Goal: Information Seeking & Learning: Learn about a topic

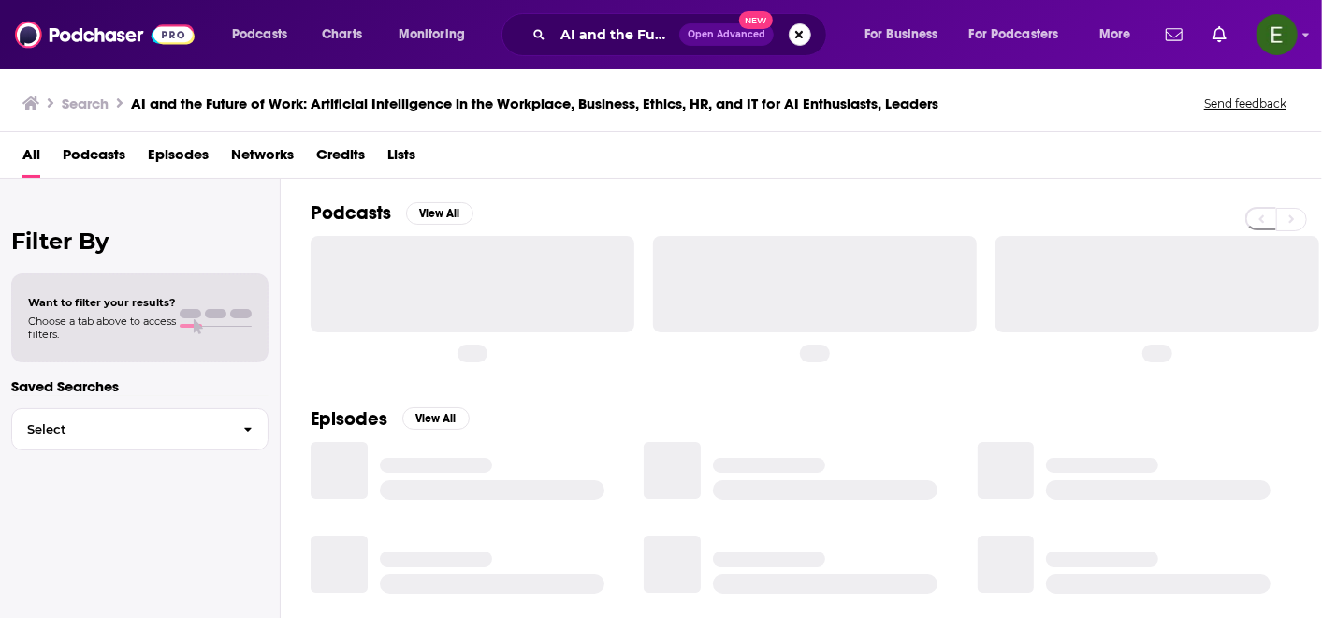
click at [792, 36] on button "Search podcasts, credits, & more..." at bounding box center [800, 34] width 22 height 22
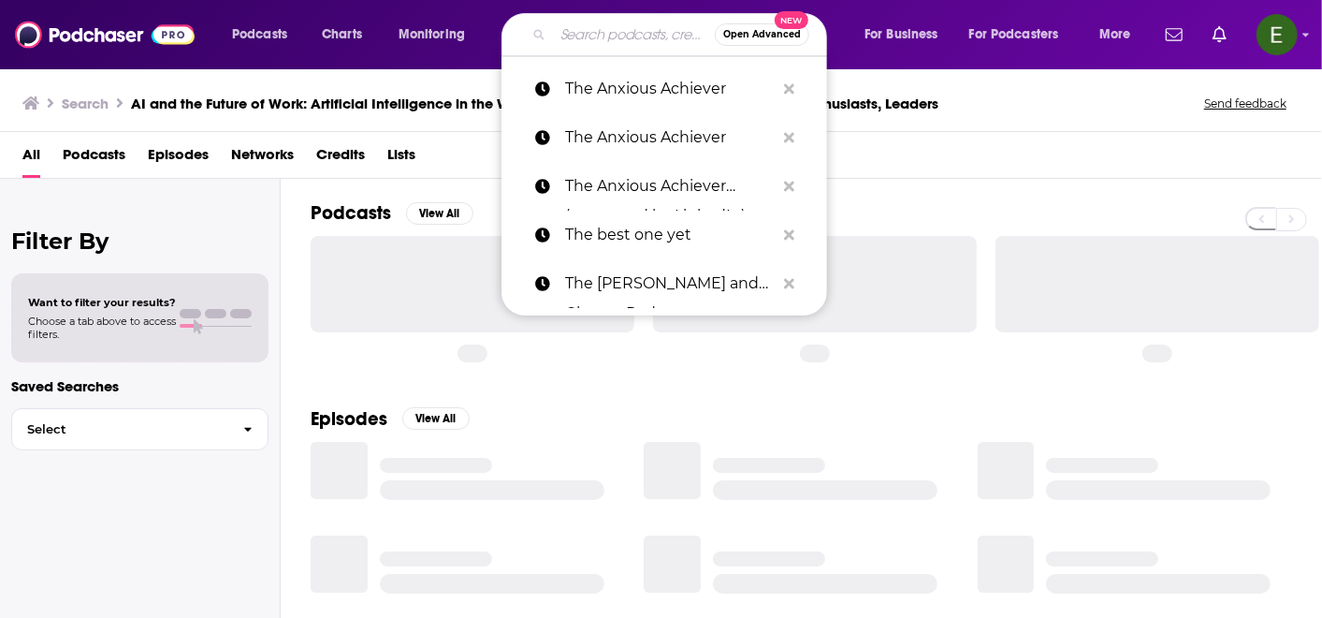
click at [587, 39] on input "Search podcasts, credits, & more..." at bounding box center [634, 35] width 162 height 30
paste input "Dish Podcast"
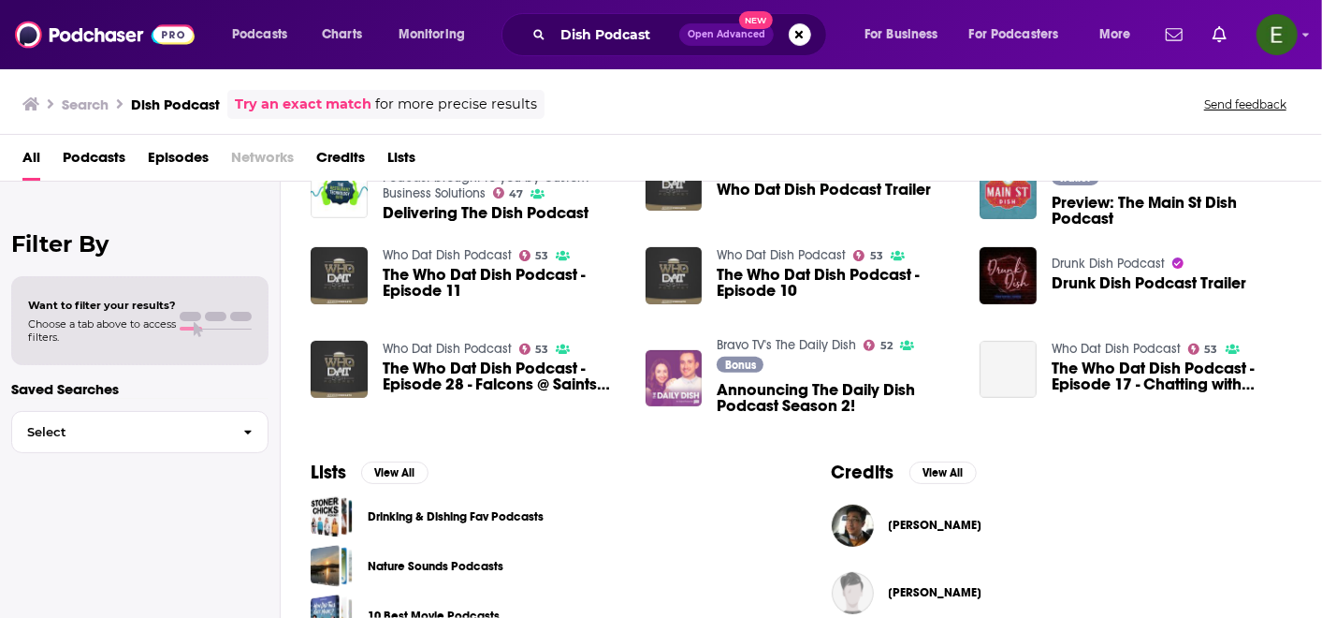
scroll to position [434, 0]
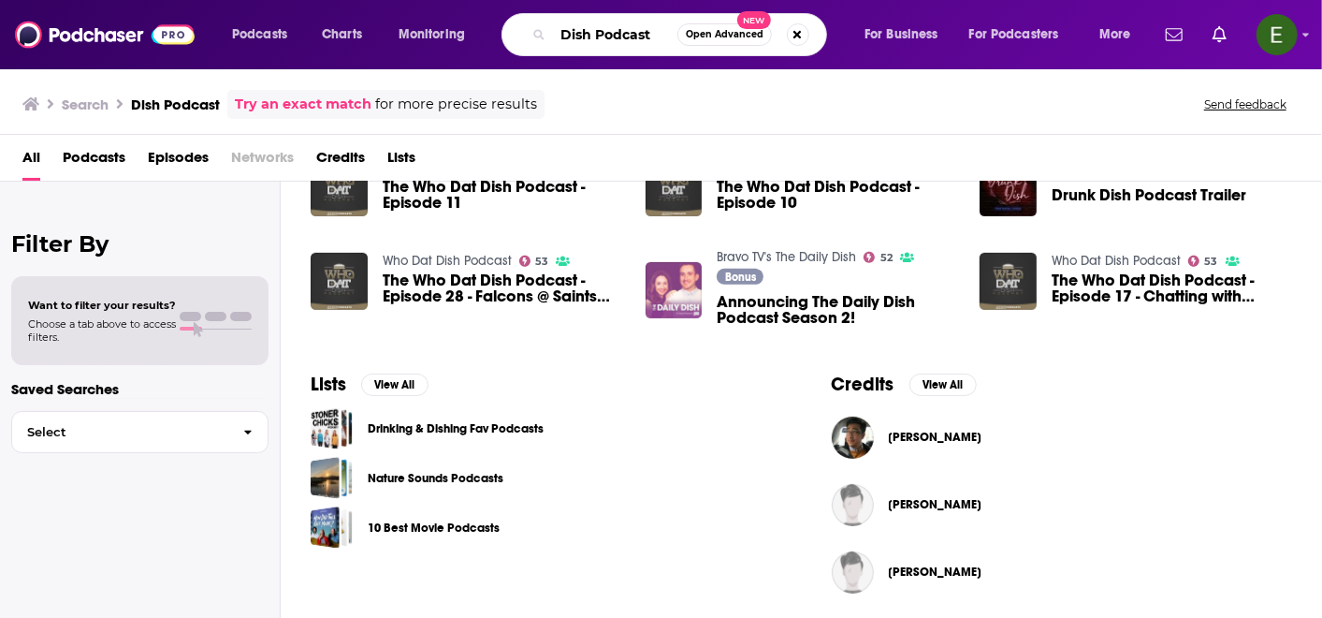
drag, startPoint x: 663, startPoint y: 26, endPoint x: 593, endPoint y: 26, distance: 70.2
click at [593, 26] on input "Dish Podcast" at bounding box center [615, 35] width 124 height 30
type input "Dish"
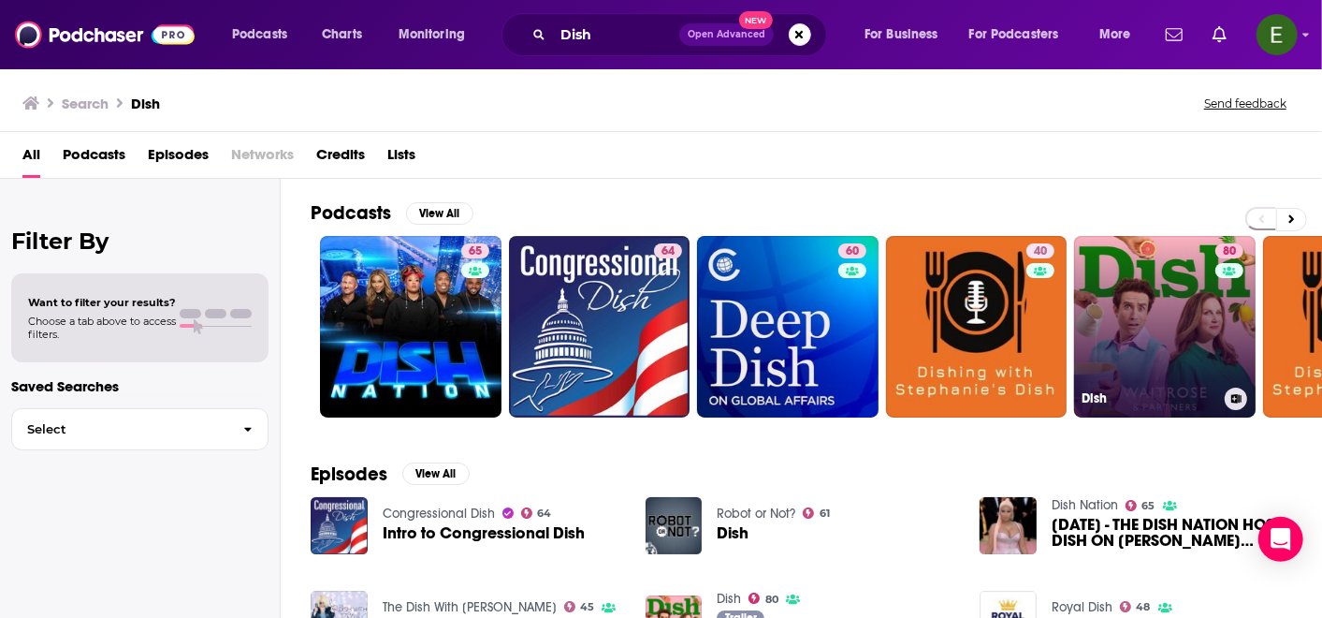
click at [1171, 331] on link "80 Dish" at bounding box center [1165, 327] width 182 height 182
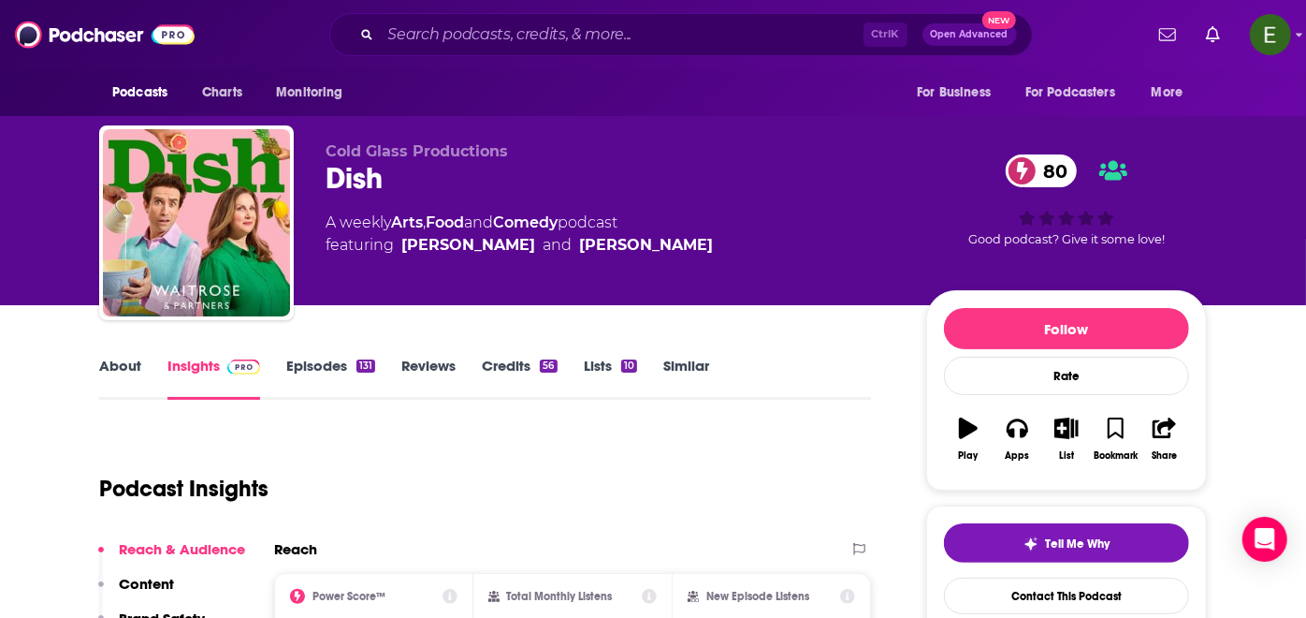
click at [109, 360] on link "About" at bounding box center [120, 378] width 42 height 43
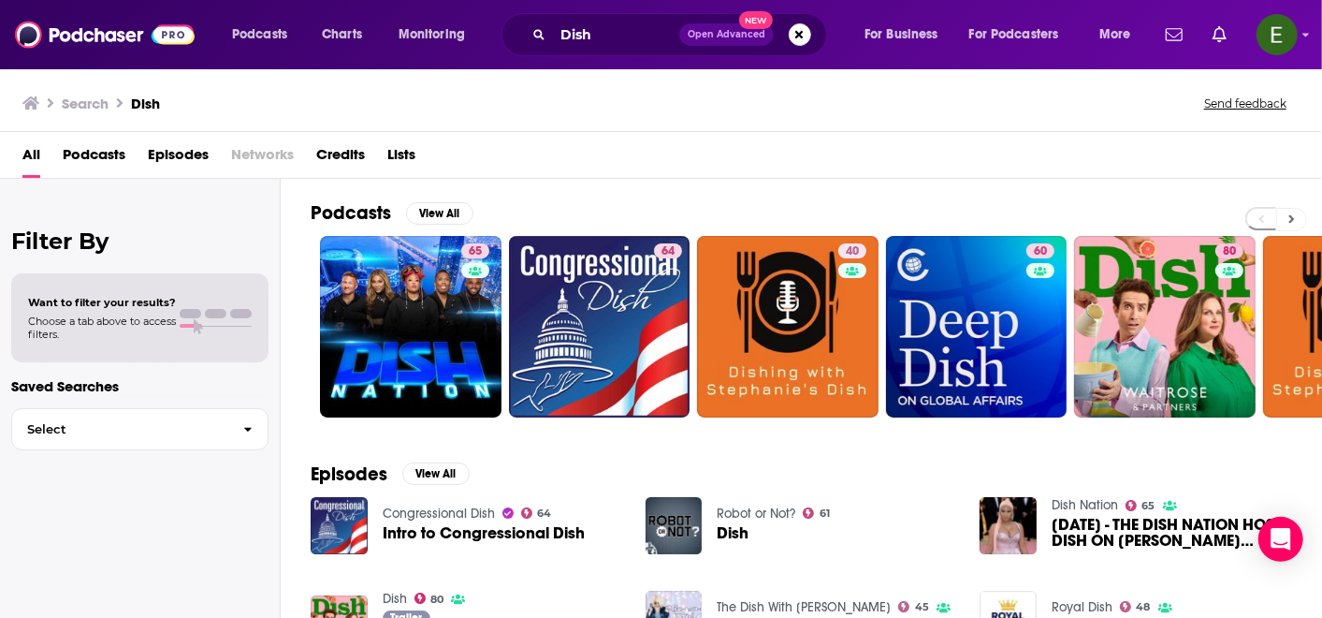
click at [1291, 212] on icon at bounding box center [1291, 218] width 7 height 13
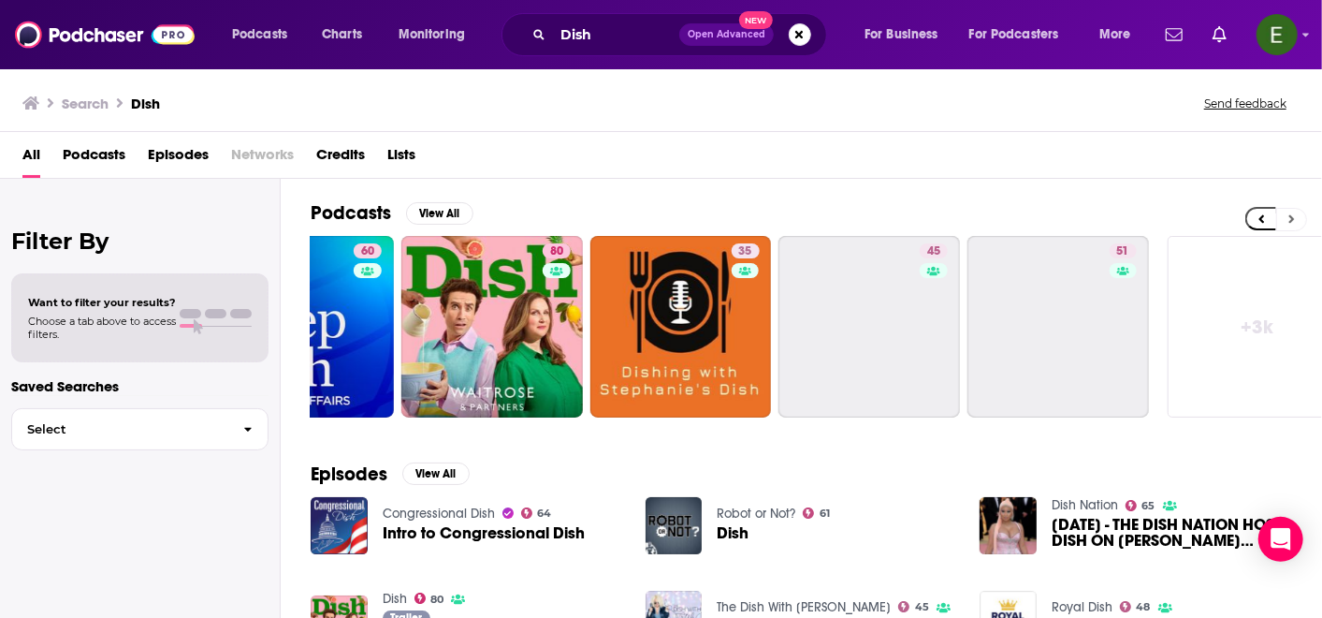
scroll to position [0, 706]
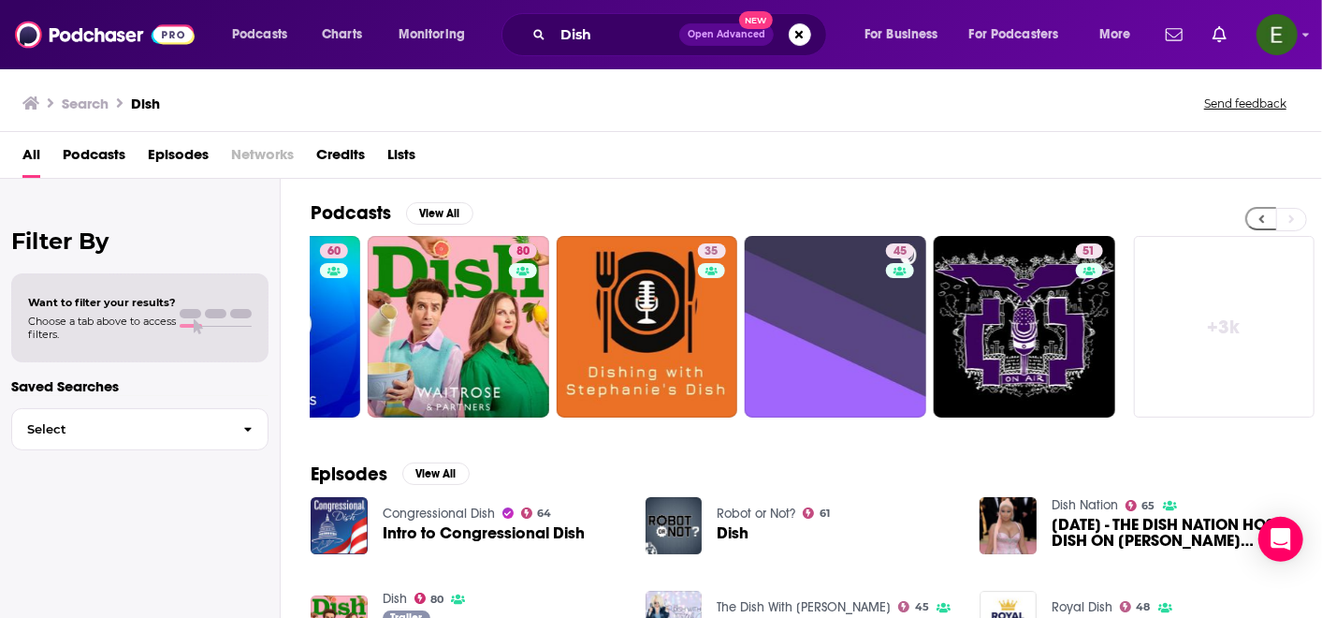
click at [1261, 214] on icon at bounding box center [1262, 218] width 7 height 13
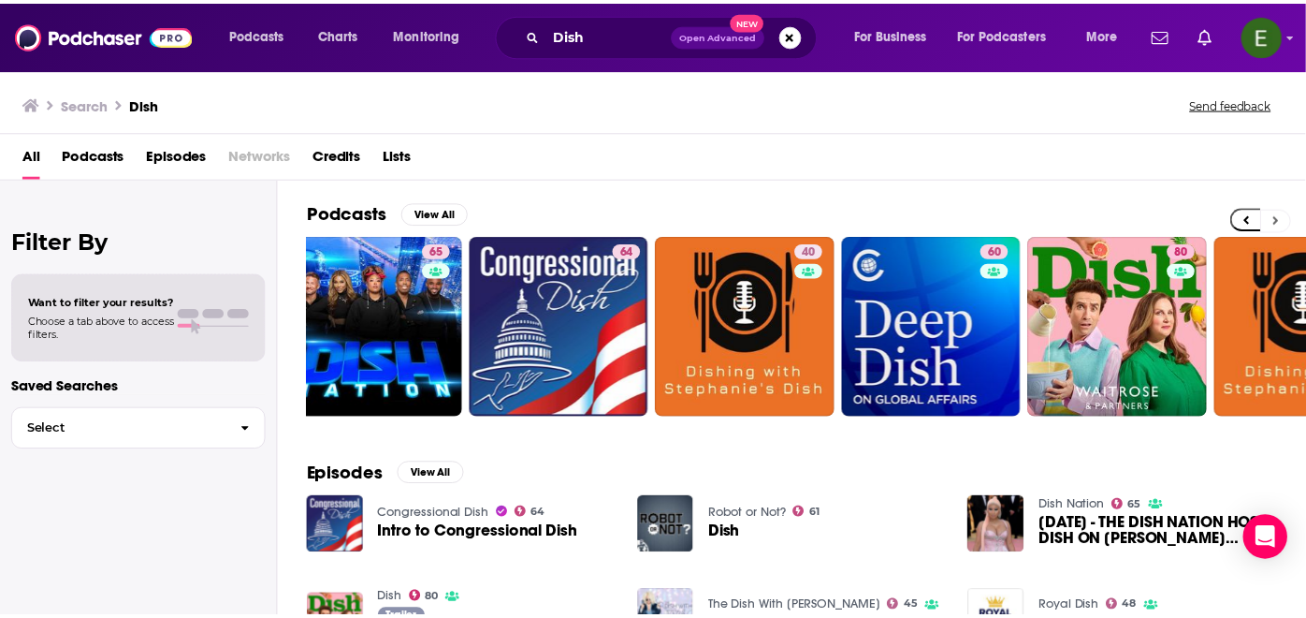
scroll to position [0, 0]
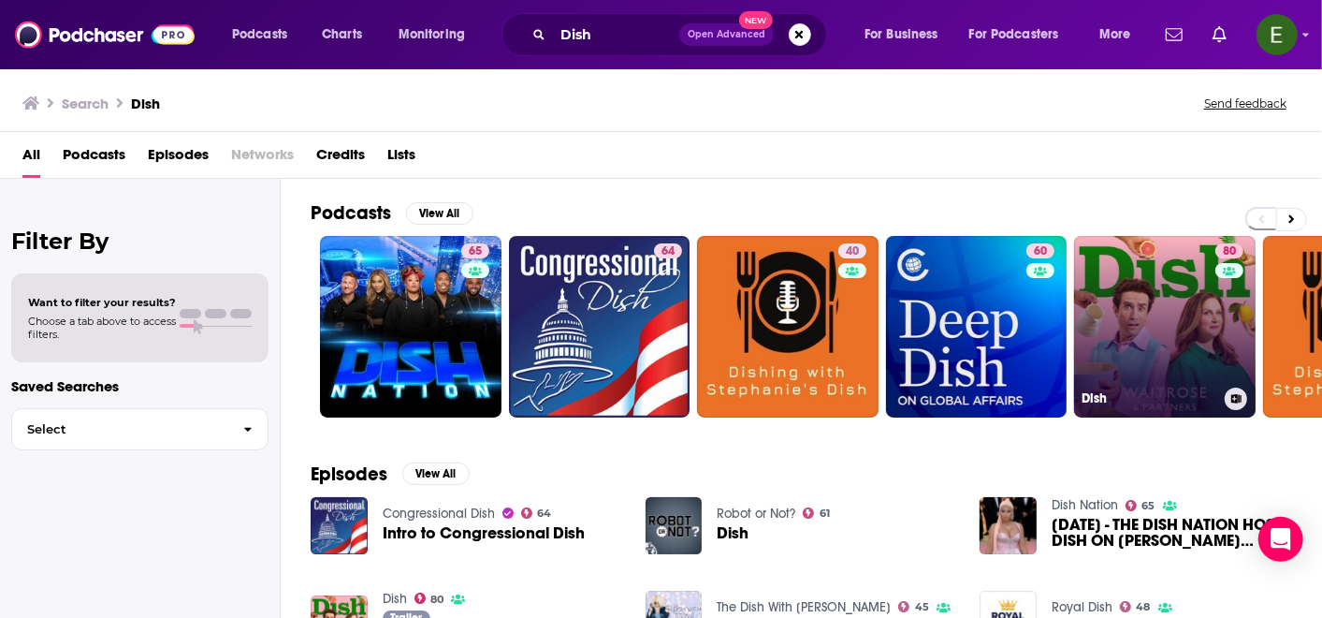
click at [1191, 332] on link "80 Dish" at bounding box center [1165, 327] width 182 height 182
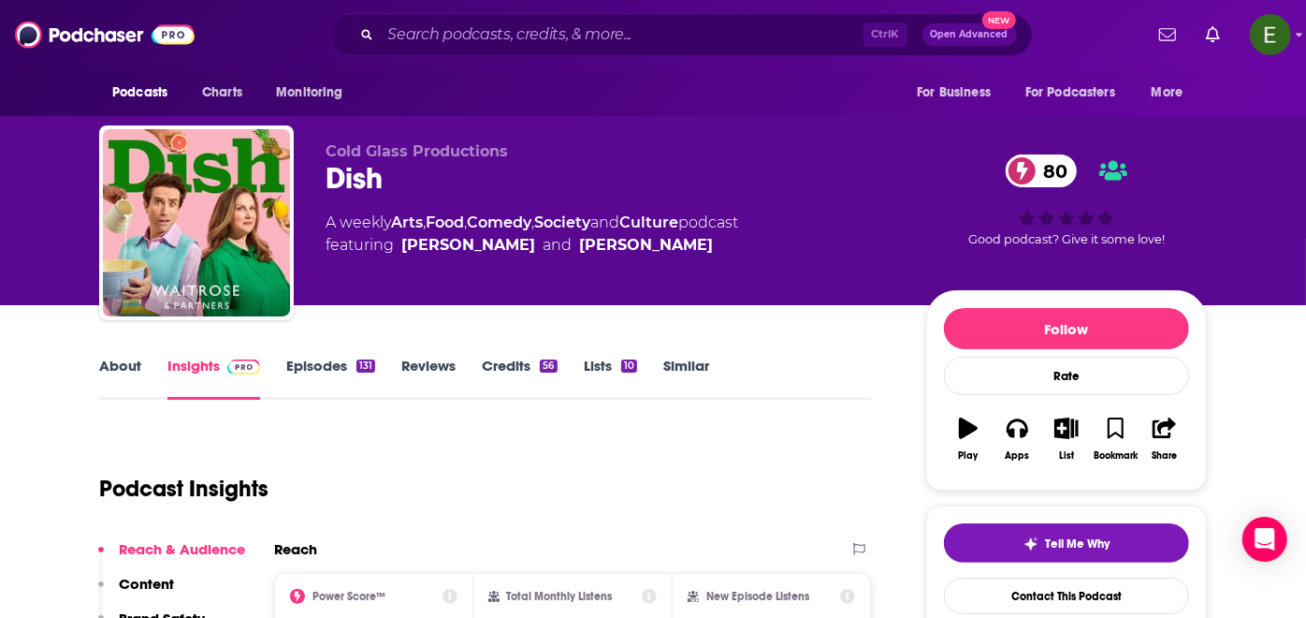
click at [133, 364] on link "About" at bounding box center [120, 378] width 42 height 43
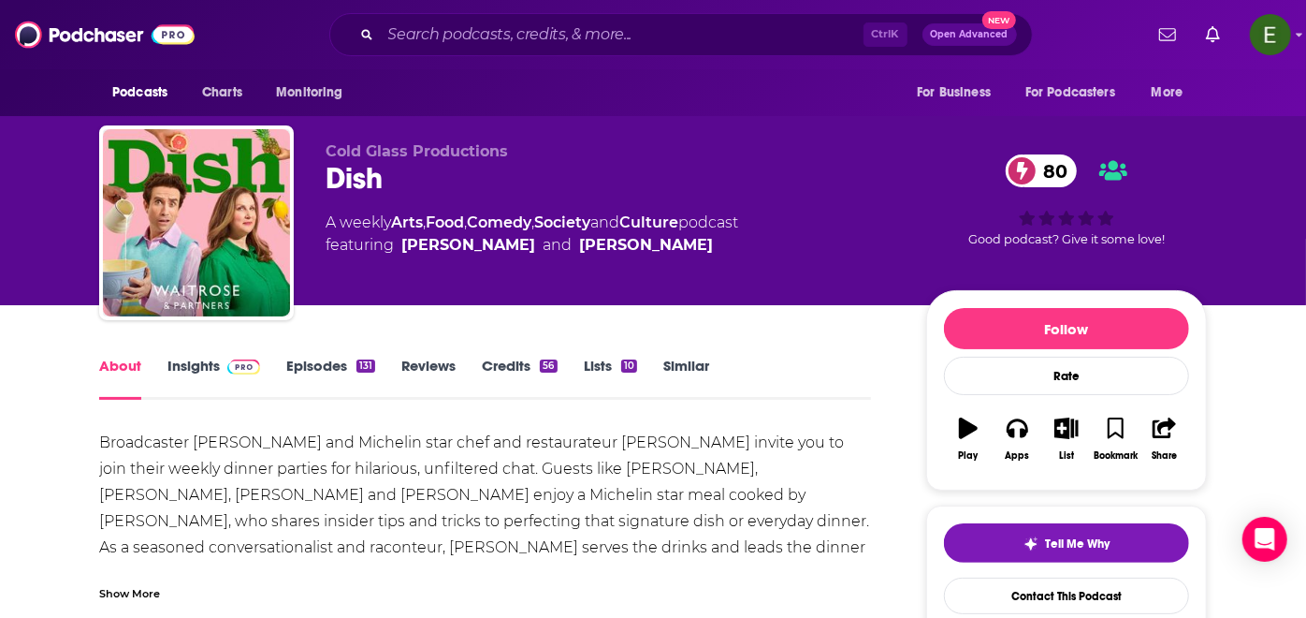
scroll to position [138, 0]
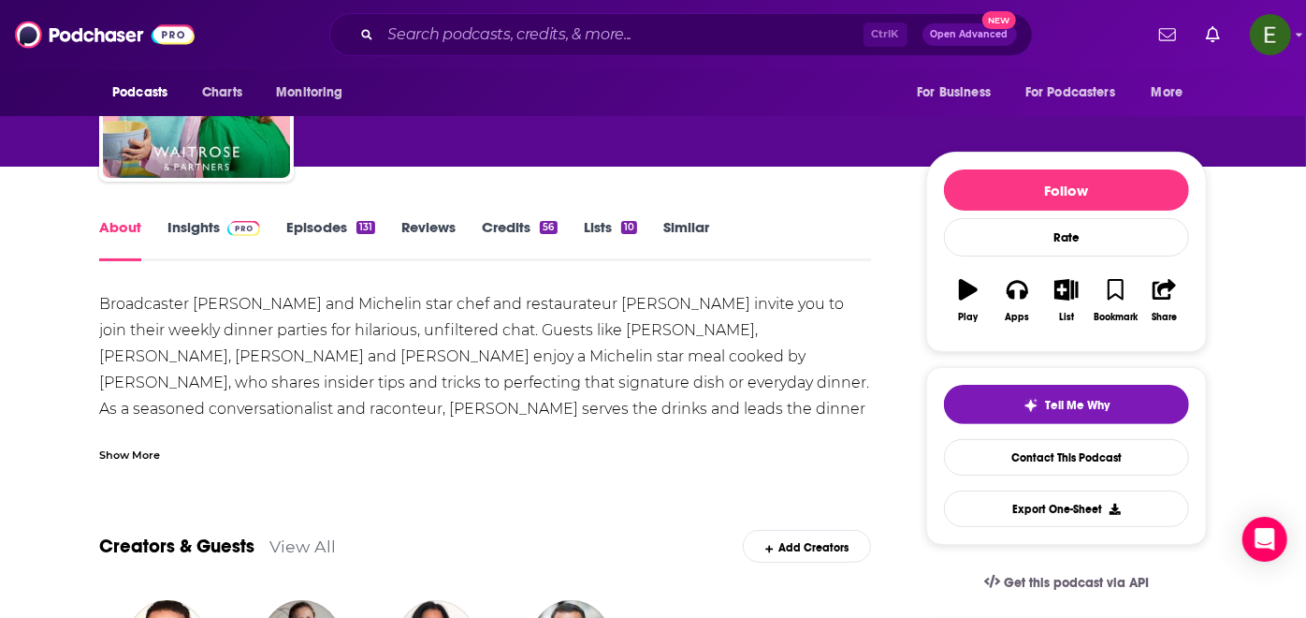
click at [138, 447] on div "Show More" at bounding box center [129, 453] width 61 height 18
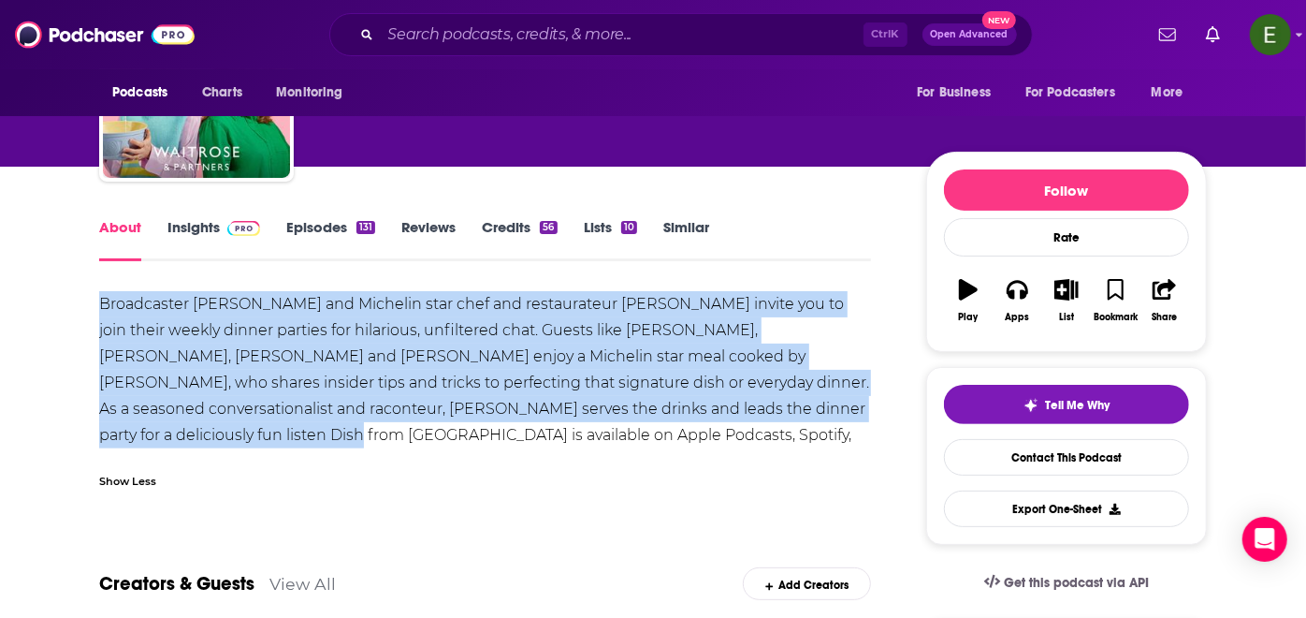
drag, startPoint x: 102, startPoint y: 286, endPoint x: 160, endPoint y: 432, distance: 157.1
copy div "Broadcaster [PERSON_NAME] and Michelin star chef and restaurateur [PERSON_NAME]…"
click at [195, 221] on link "Insights" at bounding box center [213, 239] width 93 height 43
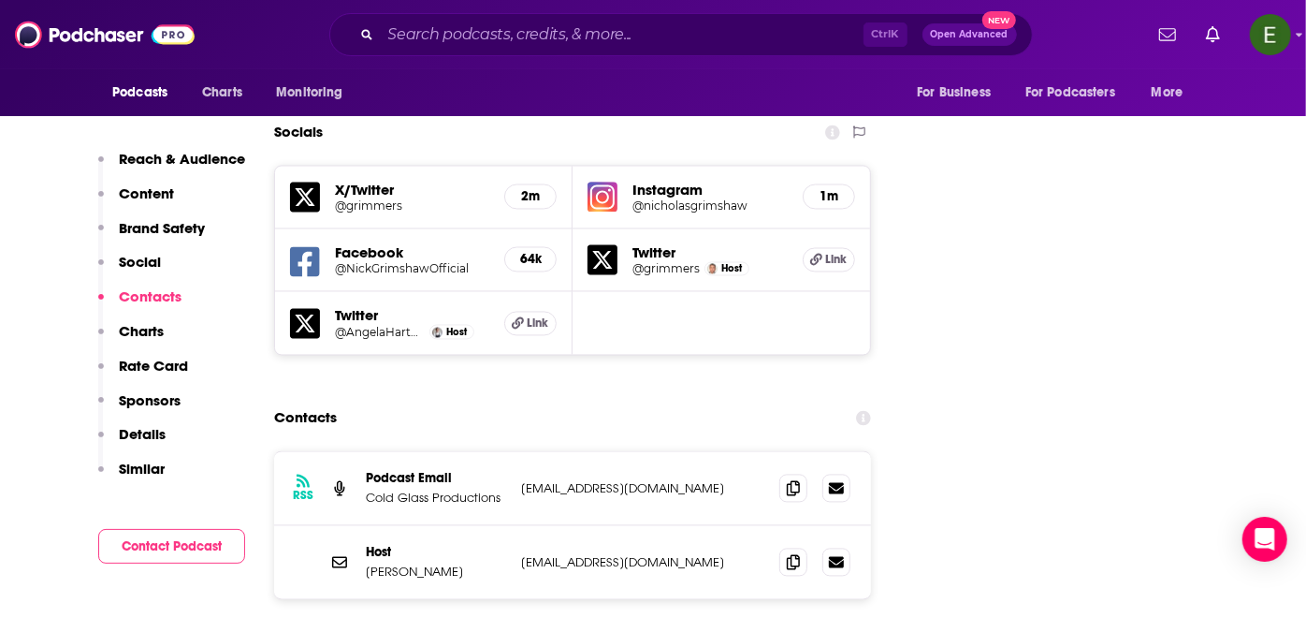
scroll to position [2218, 0]
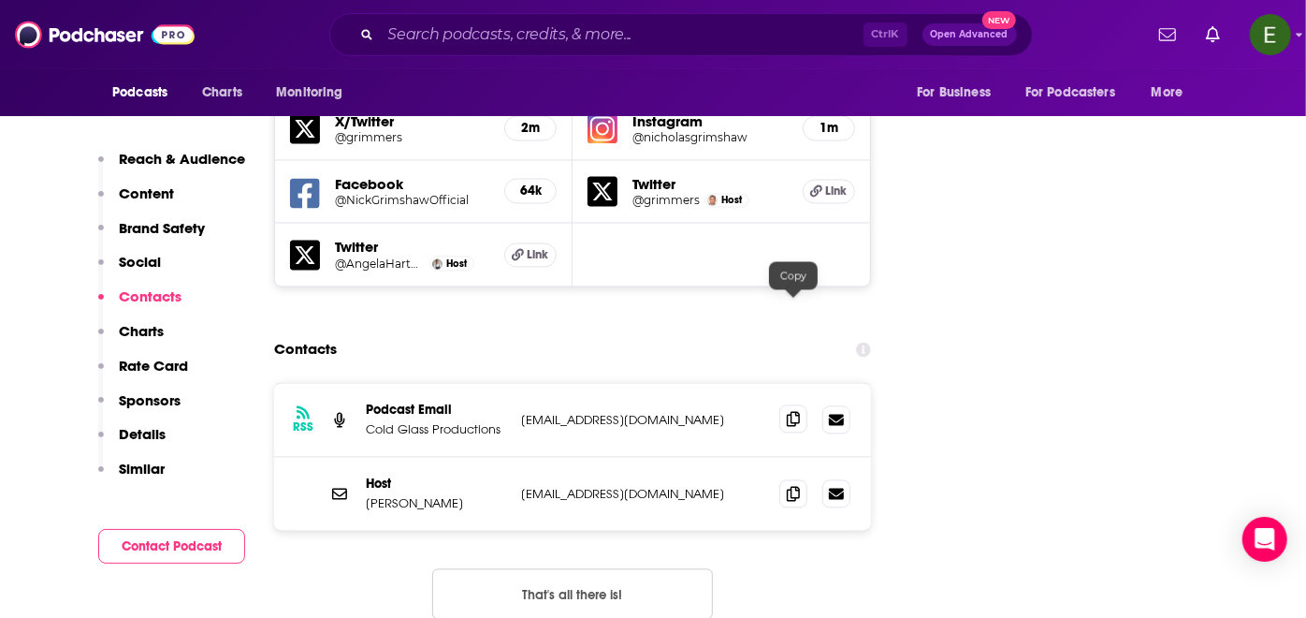
click at [796, 411] on icon at bounding box center [793, 418] width 13 height 15
click at [792, 485] on icon at bounding box center [793, 492] width 13 height 15
click at [800, 404] on span at bounding box center [793, 418] width 28 height 28
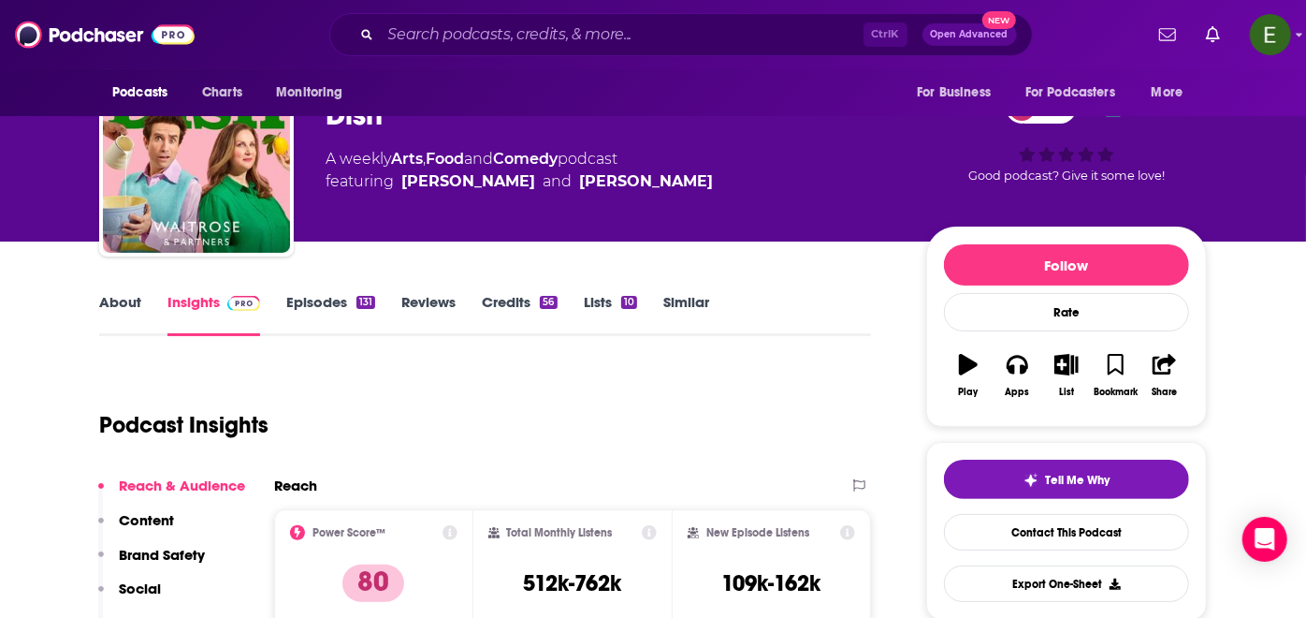
scroll to position [0, 0]
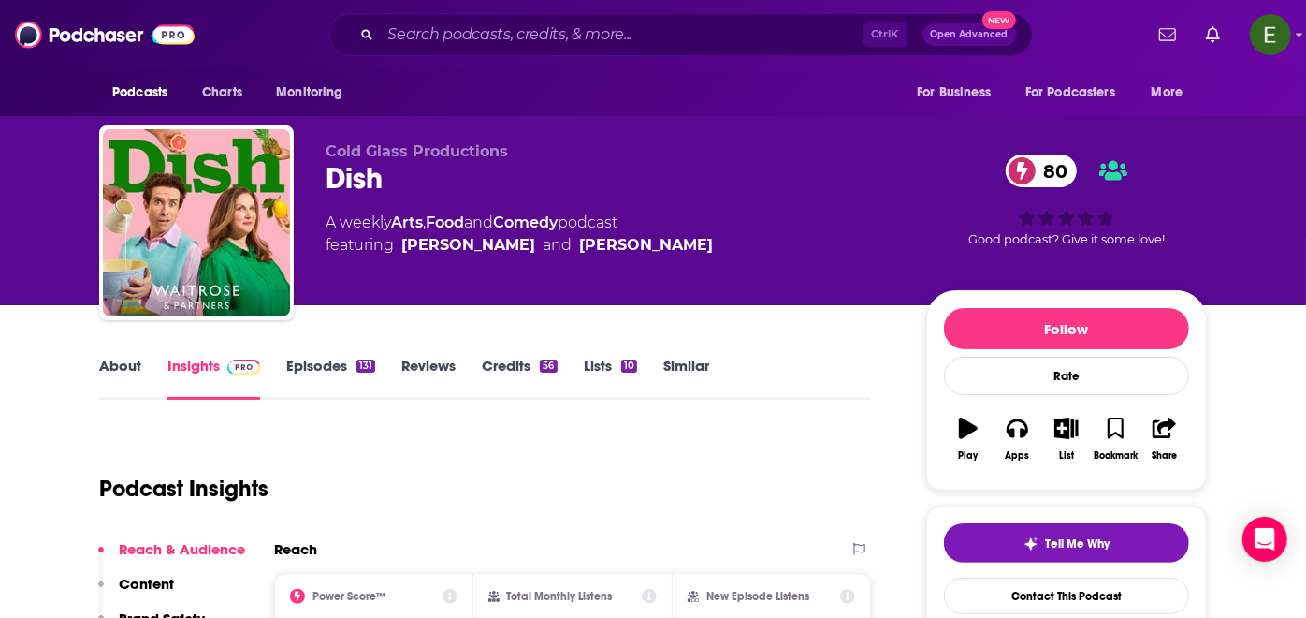
click at [319, 364] on link "Episodes 131" at bounding box center [330, 378] width 89 height 43
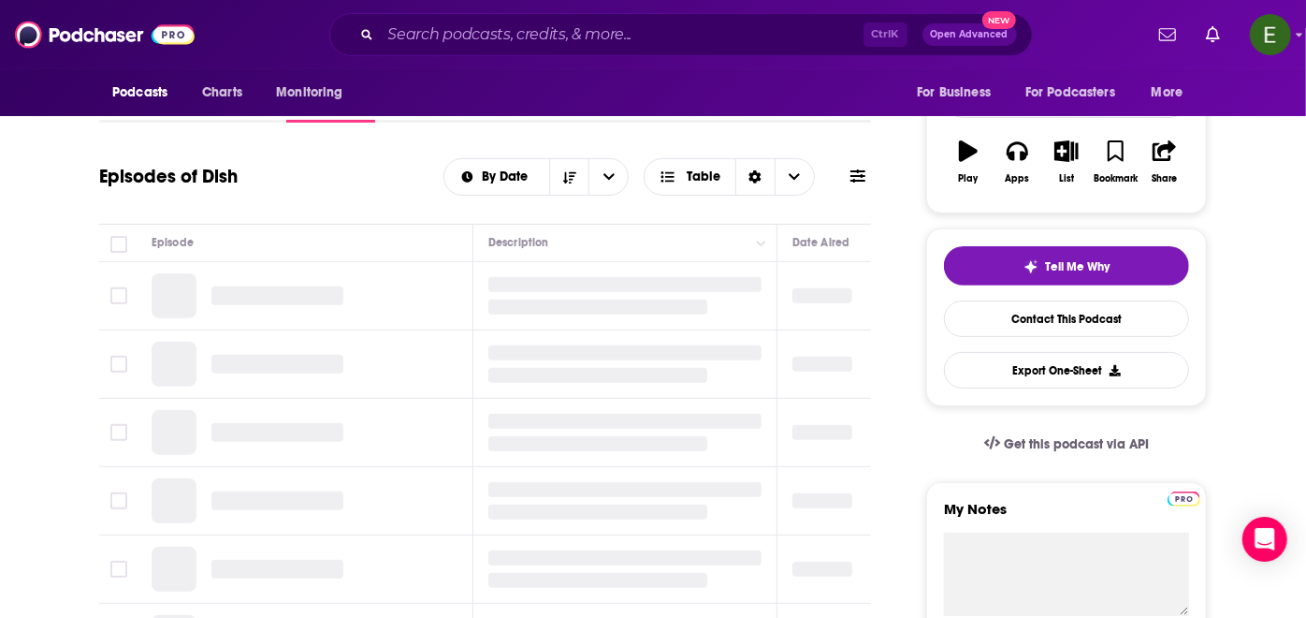
scroll to position [346, 0]
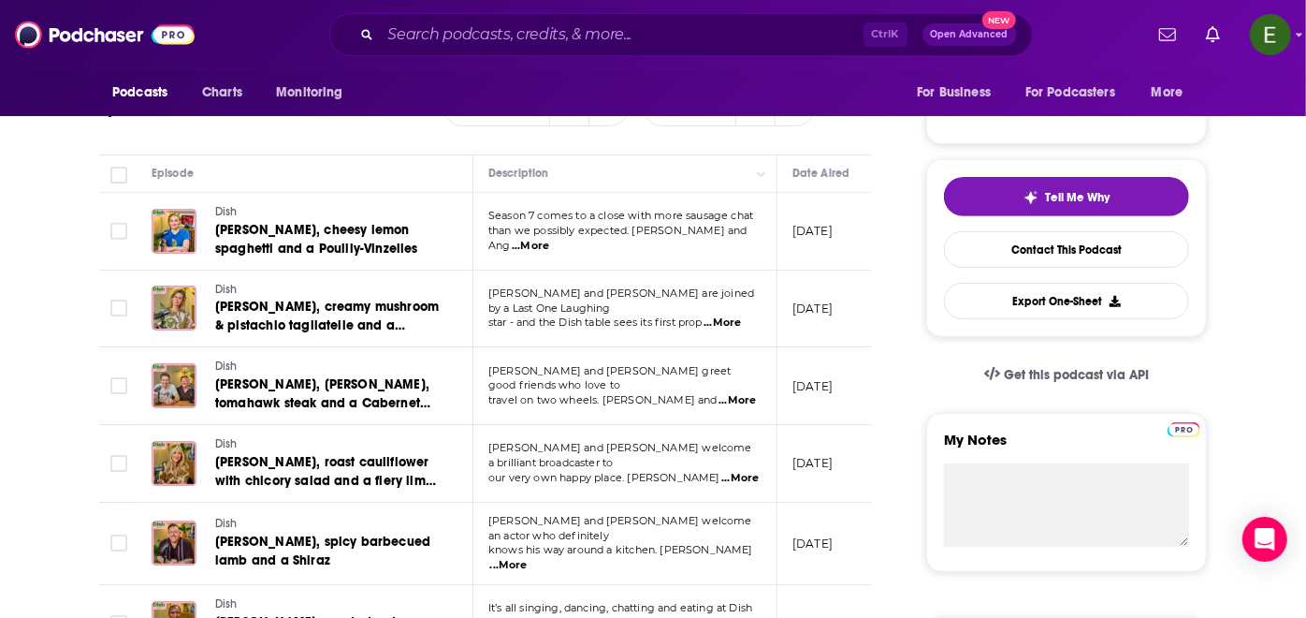
click at [549, 241] on span "...More" at bounding box center [530, 246] width 37 height 15
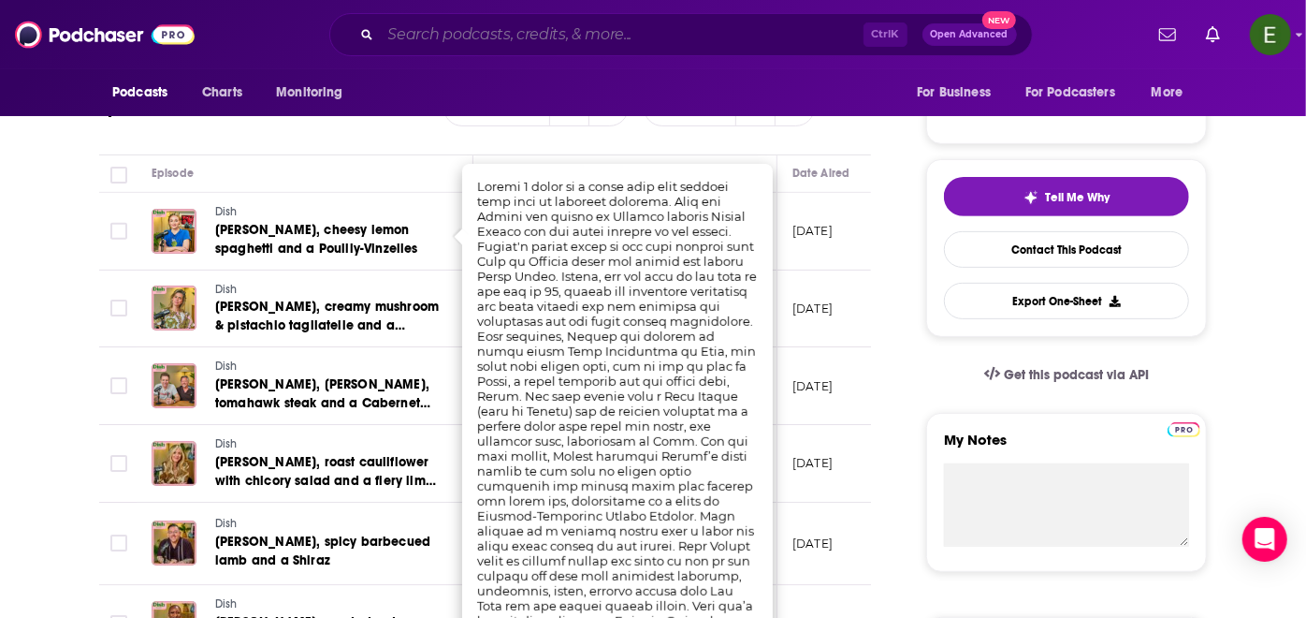
click at [572, 39] on input "Search podcasts, credits, & more..." at bounding box center [622, 35] width 483 height 30
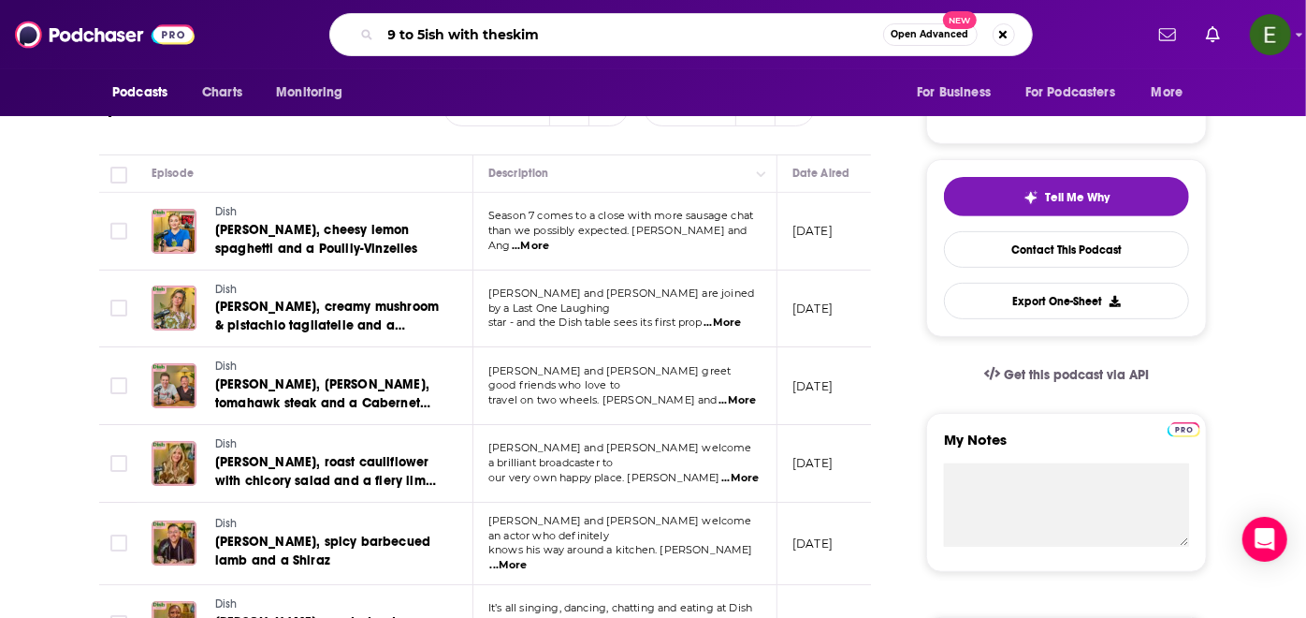
type input "9 to 5ish with theskimm"
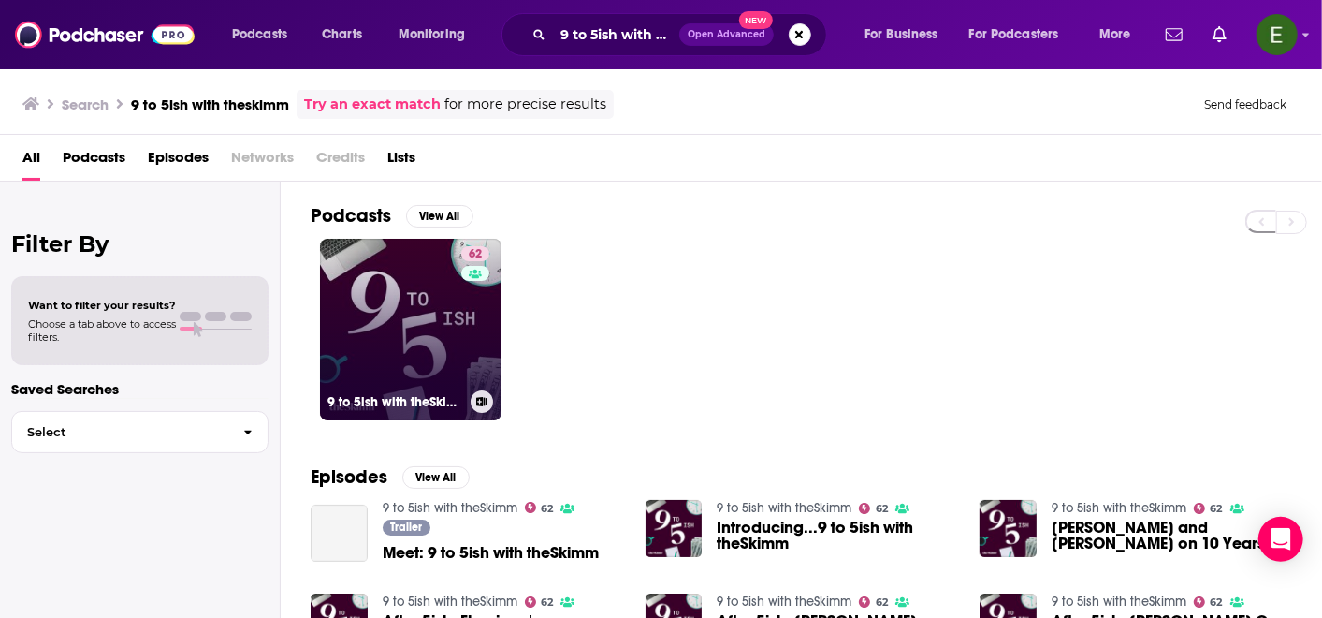
click at [410, 371] on link "62 9 to 5ish with theSkimm" at bounding box center [411, 330] width 182 height 182
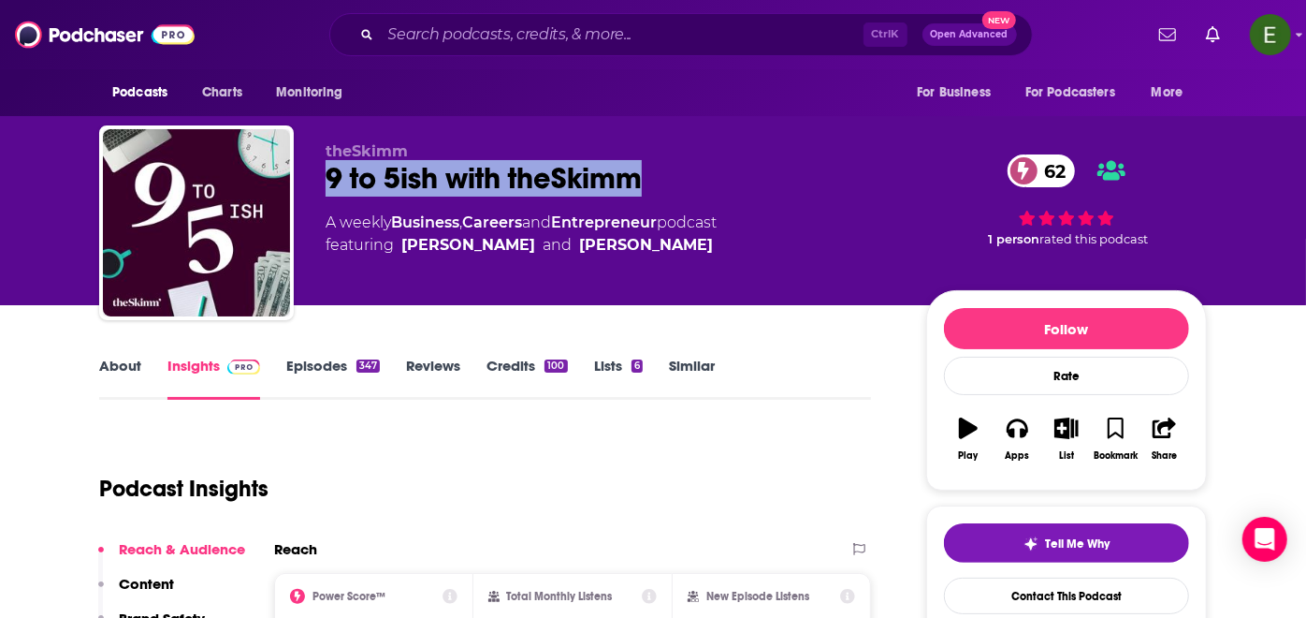
drag, startPoint x: 659, startPoint y: 180, endPoint x: 317, endPoint y: 189, distance: 341.7
click at [317, 189] on div "theSkimm 9 to 5ish with theSkimm 62 A weekly Business , Careers and Entrepreneu…" at bounding box center [653, 226] width 1108 height 202
copy h2 "9 to 5ish with theSkimm"
